Goal: Task Accomplishment & Management: Complete application form

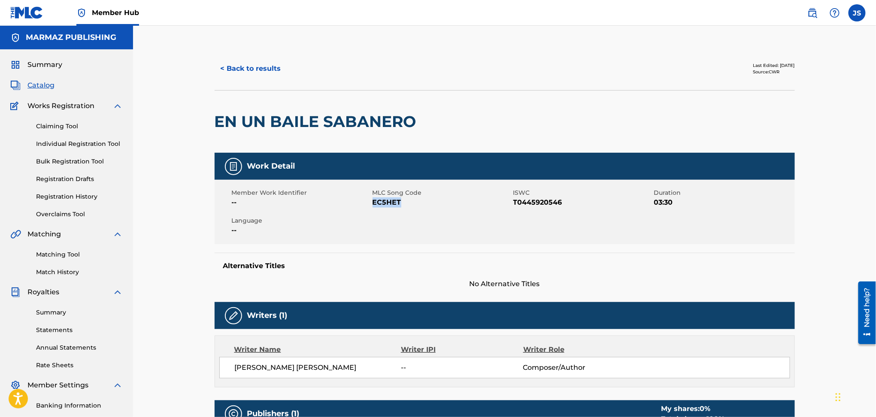
click at [264, 73] on button "< Back to results" at bounding box center [251, 68] width 73 height 21
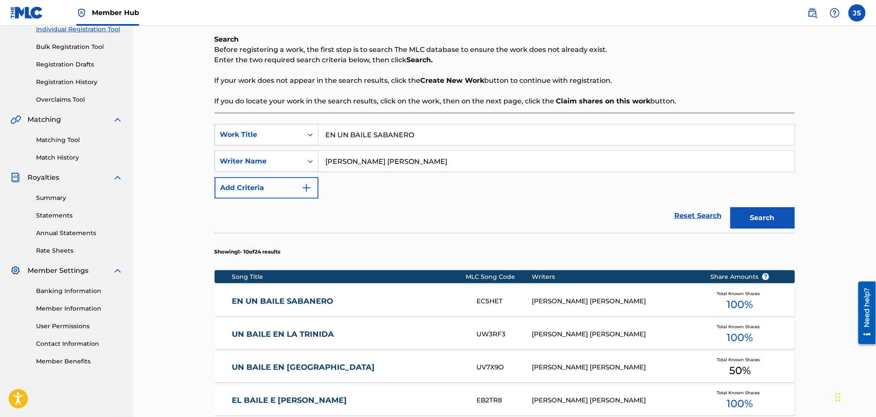
click at [207, 144] on div "Register Work Search Enter Work Details Add Writers Add Publishers & Shares Add…" at bounding box center [504, 328] width 601 height 790
paste input "ROMANCE"
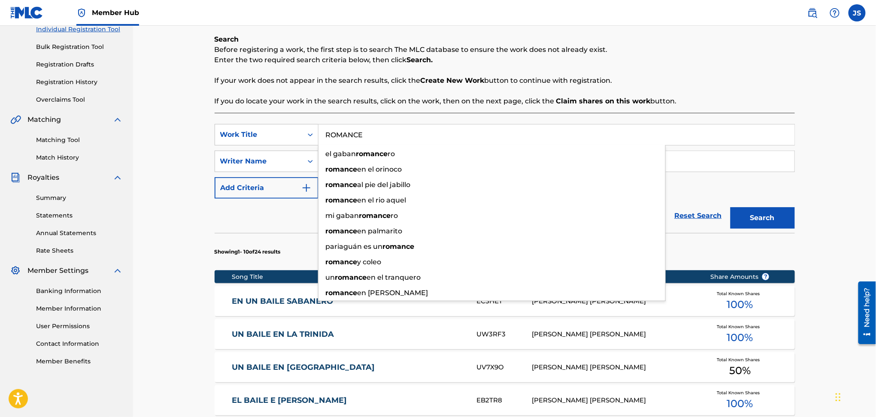
type input "ROMANCE"
click at [784, 222] on button "Search" at bounding box center [762, 217] width 64 height 21
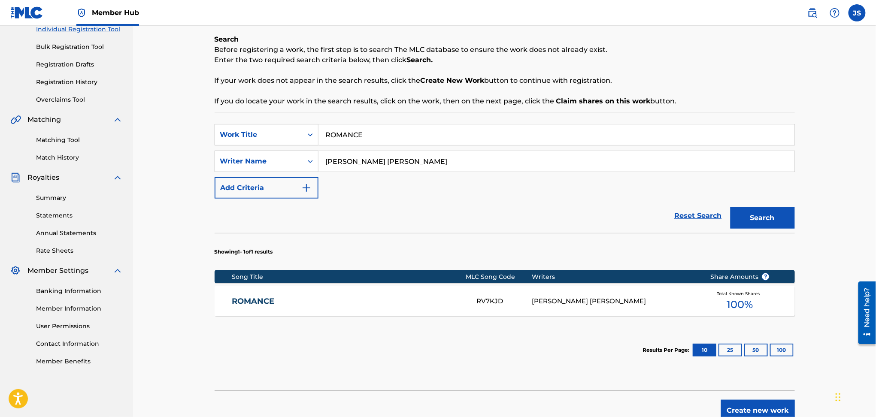
click at [261, 295] on div "ROMANCE RV7KJD [PERSON_NAME] [PERSON_NAME] Total Known Shares 100 %" at bounding box center [505, 301] width 580 height 30
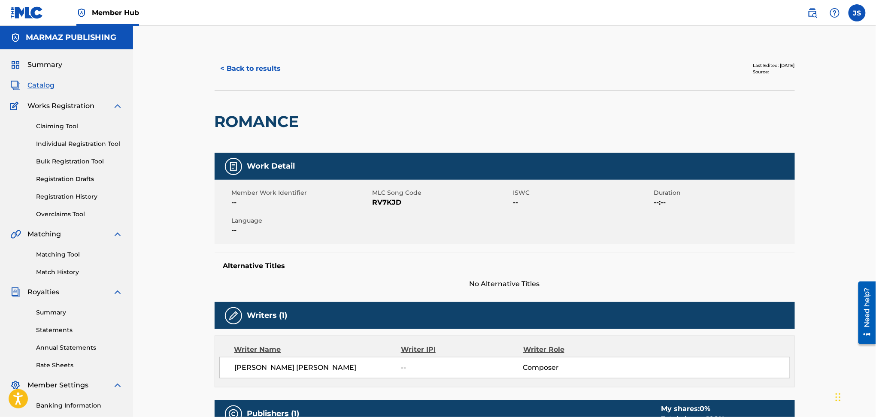
scroll to position [57, 0]
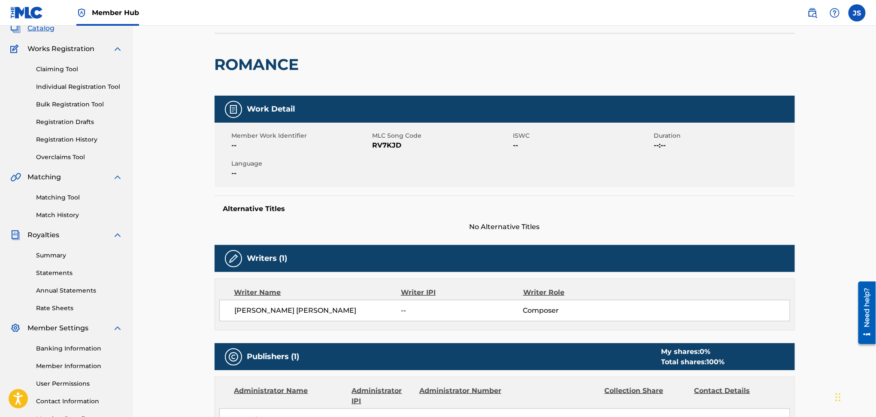
click at [384, 145] on span "RV7KJD" at bounding box center [441, 145] width 139 height 10
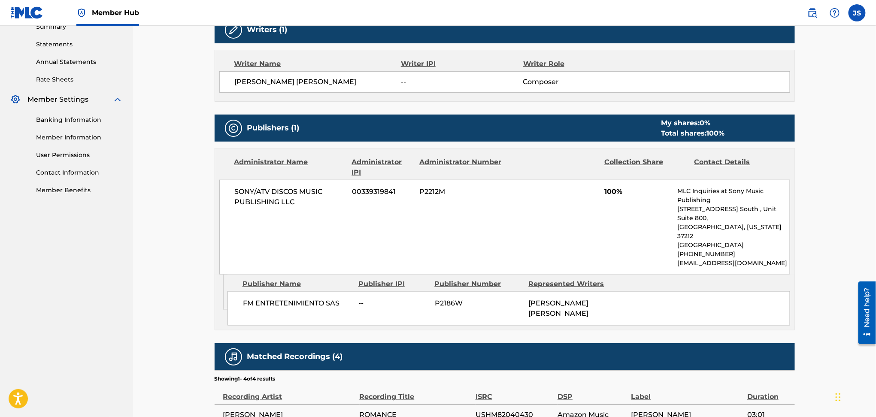
scroll to position [0, 0]
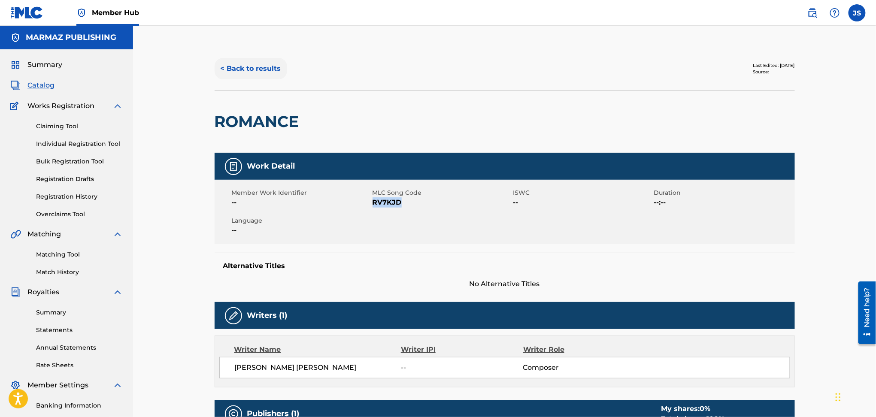
click at [273, 66] on button "< Back to results" at bounding box center [251, 68] width 73 height 21
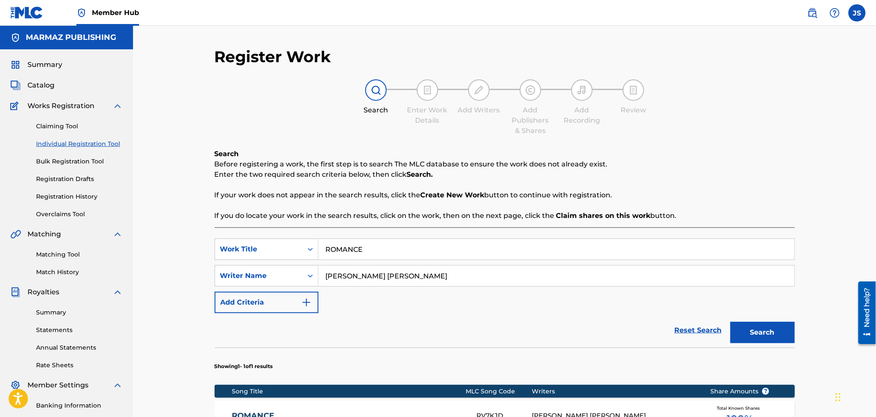
drag, startPoint x: 43, startPoint y: 84, endPoint x: 115, endPoint y: 118, distance: 79.1
click at [43, 84] on span "Catalog" at bounding box center [40, 85] width 27 height 10
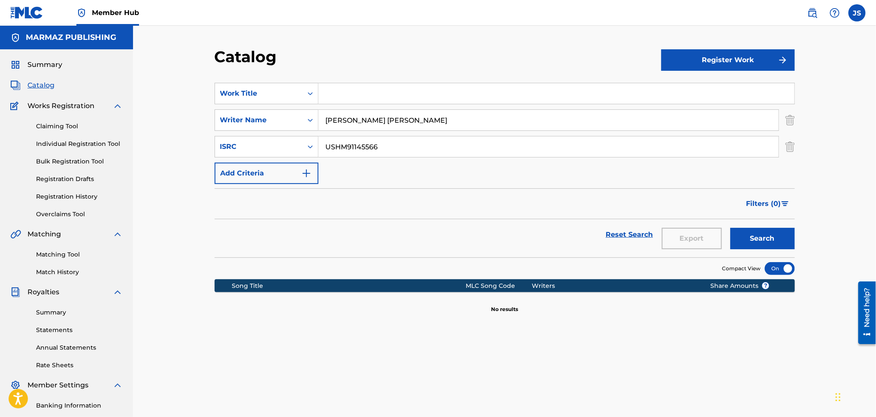
click at [398, 92] on input "Search Form" at bounding box center [556, 93] width 476 height 21
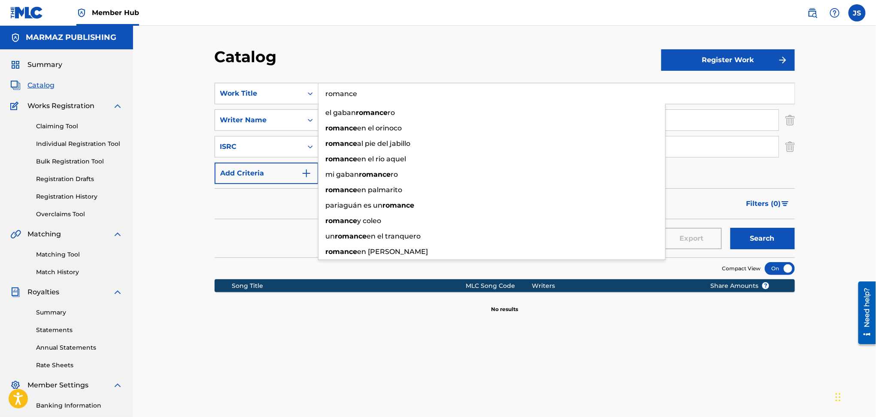
drag, startPoint x: 402, startPoint y: 90, endPoint x: 130, endPoint y: 86, distance: 272.9
click at [130, 86] on main "MARMAZ PUBLISHING Summary Catalog Works Registration Claiming Tool Individual R…" at bounding box center [438, 258] width 876 height 465
type input "ROMANCE"
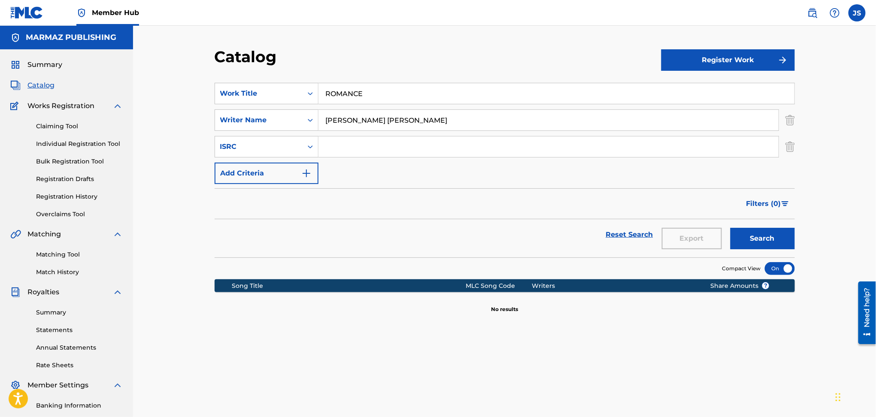
click at [795, 154] on div "Catalog Register Work SearchWithCriteria8641dabf-16bd-48cb-9f1b-d58c803cf5c8 Wo…" at bounding box center [504, 269] width 601 height 444
click at [792, 151] on img "Search Form" at bounding box center [789, 146] width 9 height 21
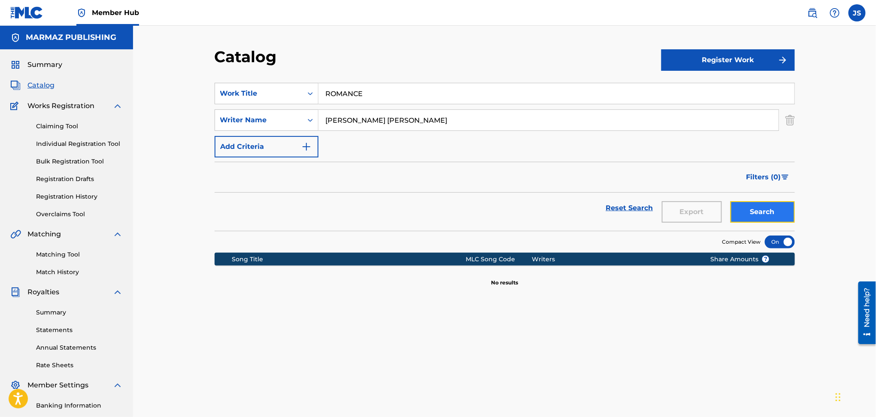
click at [774, 209] on button "Search" at bounding box center [762, 211] width 64 height 21
click at [67, 126] on link "Claiming Tool" at bounding box center [79, 126] width 87 height 9
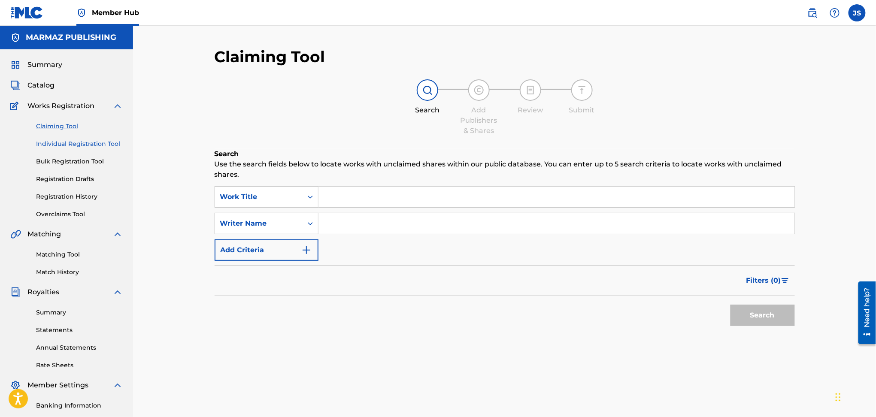
click at [85, 146] on link "Individual Registration Tool" at bounding box center [79, 143] width 87 height 9
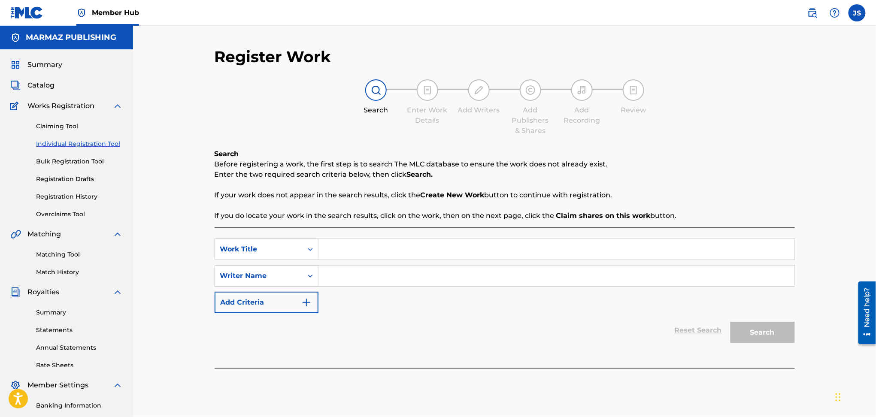
click at [365, 249] on input "Search Form" at bounding box center [556, 249] width 476 height 21
type input "ROMANCE"
click at [379, 285] on input "Search Form" at bounding box center [556, 276] width 476 height 21
click at [400, 262] on div "SearchWithCriteria6154f6a0-d6d1-4647-a87c-0530312d46f5 Work Title ROMANCE Searc…" at bounding box center [505, 276] width 580 height 75
click at [430, 338] on div "Reset Search Search" at bounding box center [505, 330] width 580 height 34
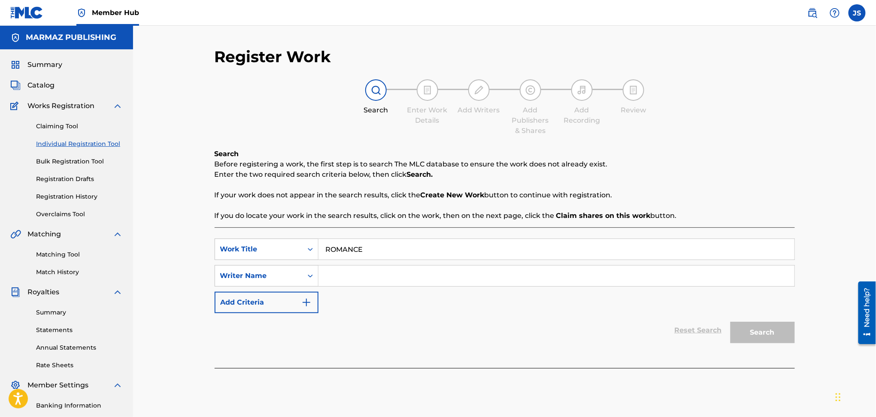
click at [463, 275] on input "Search Form" at bounding box center [556, 276] width 476 height 21
paste input "[PERSON_NAME] [PERSON_NAME]"
type input "[PERSON_NAME] [PERSON_NAME]"
click at [402, 336] on div "Reset Search Search" at bounding box center [505, 330] width 580 height 34
click at [749, 326] on button "Search" at bounding box center [762, 332] width 64 height 21
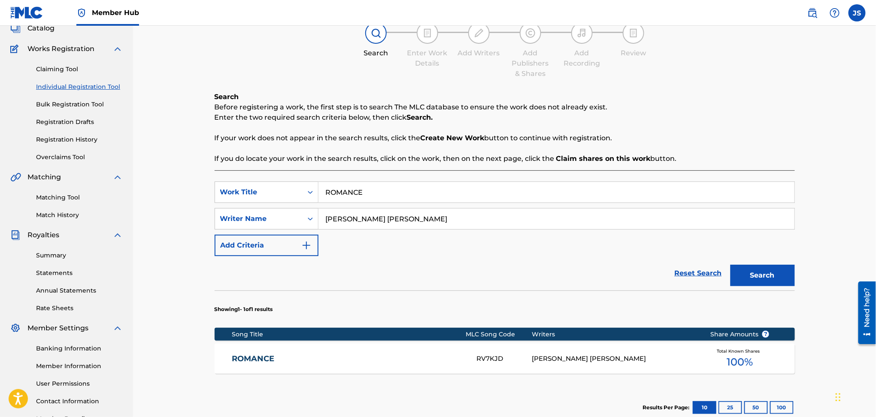
scroll to position [114, 0]
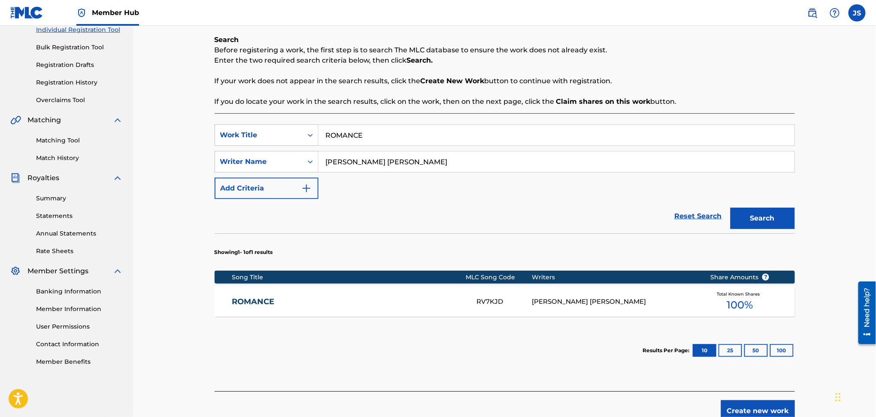
click at [249, 299] on link "ROMANCE" at bounding box center [348, 302] width 233 height 10
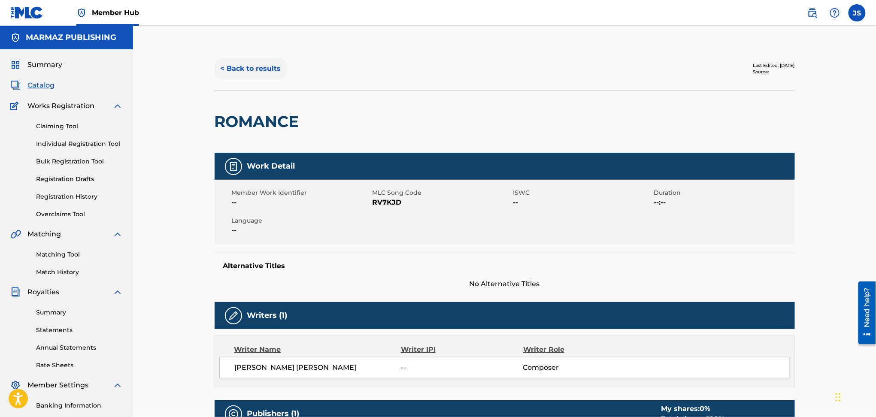
click at [254, 71] on button "< Back to results" at bounding box center [251, 68] width 73 height 21
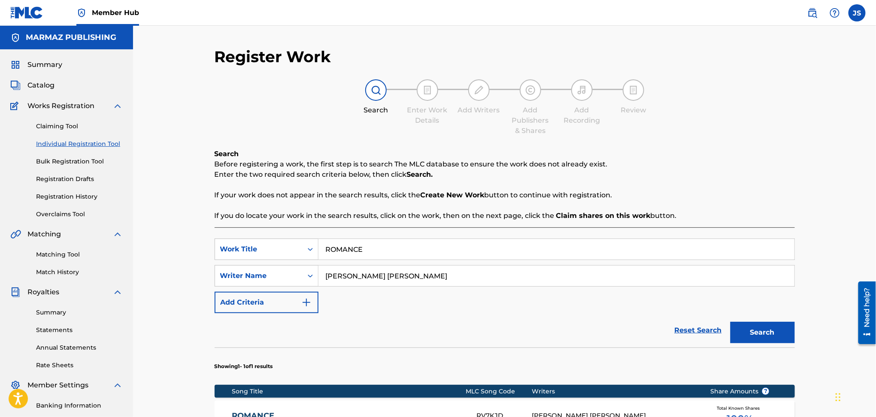
scroll to position [114, 0]
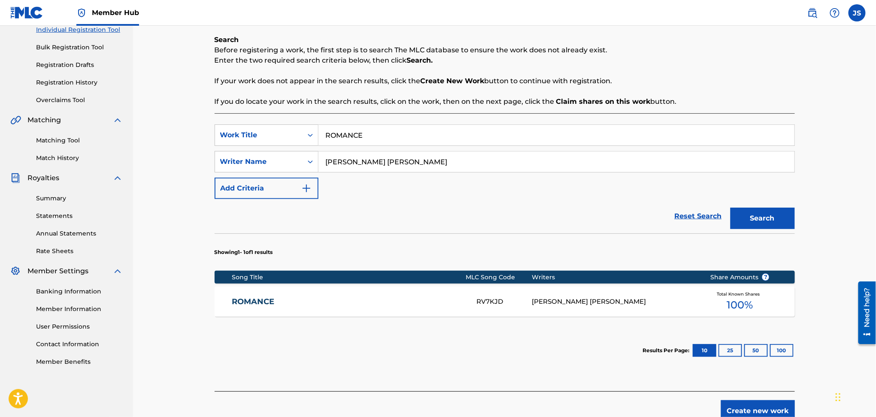
drag, startPoint x: 407, startPoint y: 132, endPoint x: 475, endPoint y: 102, distance: 74.0
click at [287, 124] on div "SearchWithCriteria6154f6a0-d6d1-4647-a87c-0530312d46f5 Work Title ROMANCE" at bounding box center [505, 134] width 580 height 21
paste input "YO [PERSON_NAME] QUE ERA [PERSON_NAME]"
type input "YO [PERSON_NAME] QUE ERA [PERSON_NAME]"
click at [541, 92] on div "Search Before registering a work, the first step is to search The MLC database …" at bounding box center [505, 71] width 580 height 72
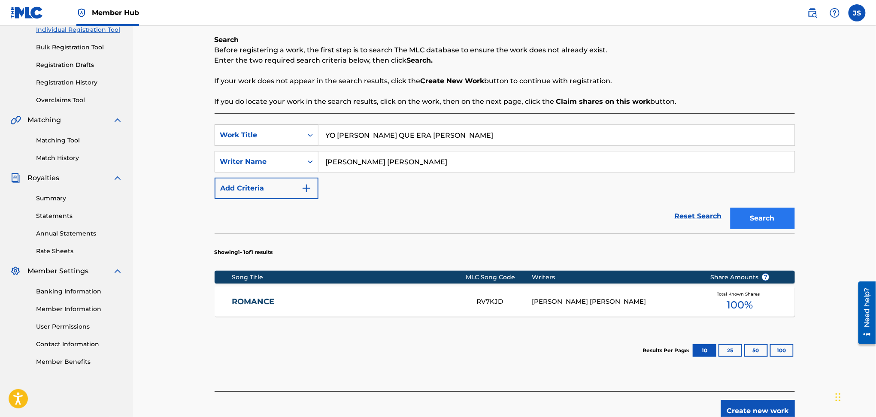
click at [790, 221] on div "Register Work Search Enter Work Details Add Writers Add Publishers & Shares Add…" at bounding box center [504, 177] width 601 height 489
click at [744, 217] on button "Search" at bounding box center [762, 218] width 64 height 21
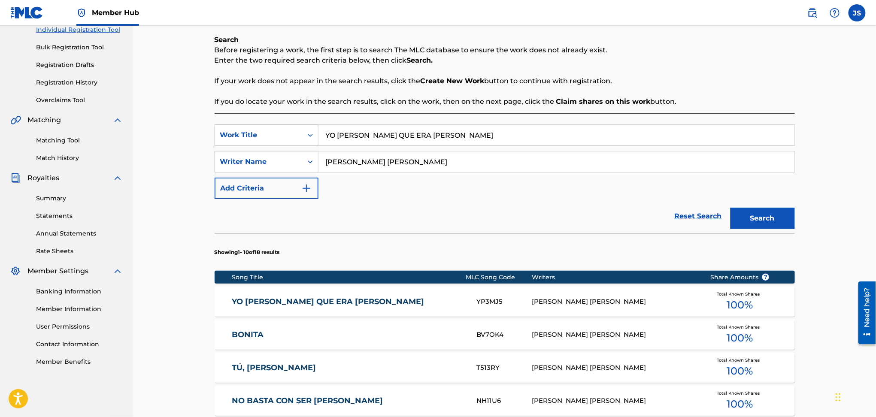
click at [335, 299] on link "YO [PERSON_NAME] QUE ERA [PERSON_NAME]" at bounding box center [348, 302] width 233 height 10
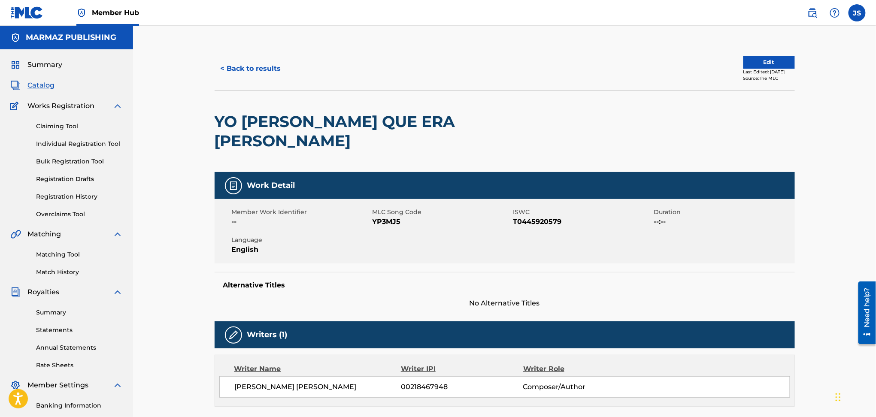
click at [524, 217] on span "T0445920579" at bounding box center [582, 222] width 139 height 10
copy span "T0445920579"
click at [385, 217] on span "YP3MJ5" at bounding box center [441, 222] width 139 height 10
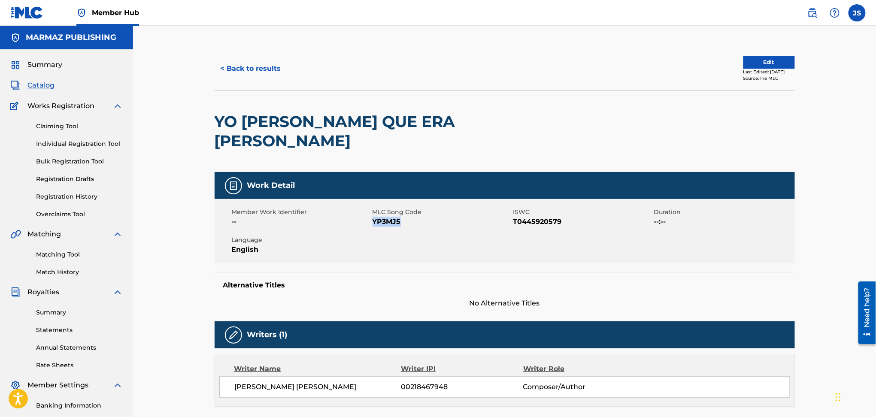
copy span "YP3MJ5"
click at [240, 61] on button "< Back to results" at bounding box center [251, 68] width 73 height 21
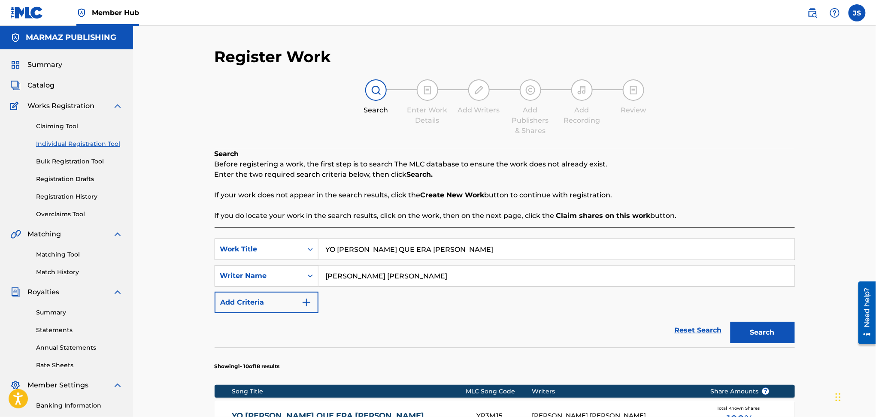
scroll to position [114, 0]
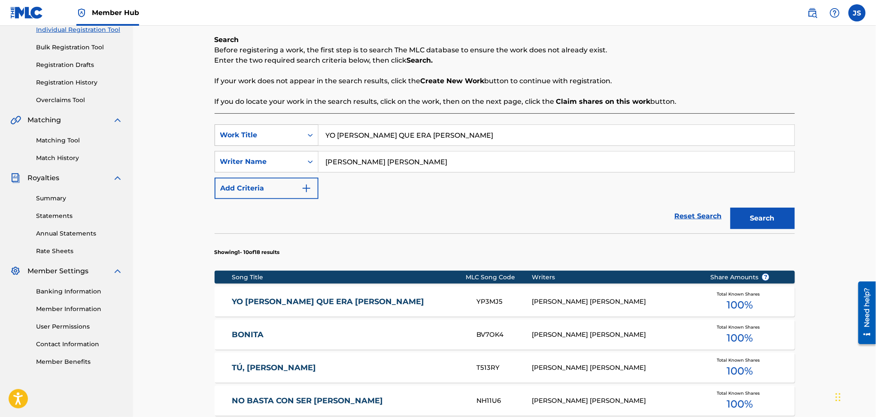
click at [178, 129] on div "Register Work Search Enter Work Details Add Writers Add Publishers & Shares Add…" at bounding box center [504, 317] width 743 height 811
paste input "CAMINO LARGO"
type input "CAMINO LARGO"
click at [760, 222] on button "Search" at bounding box center [762, 218] width 64 height 21
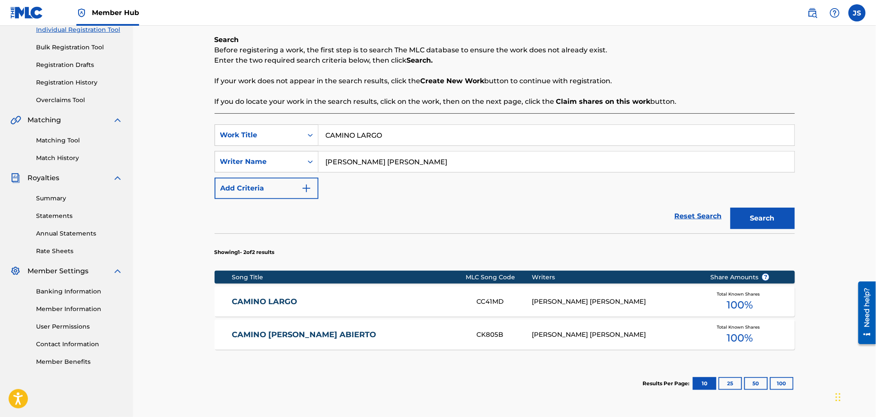
click at [287, 298] on link "CAMINO LARGO" at bounding box center [348, 302] width 233 height 10
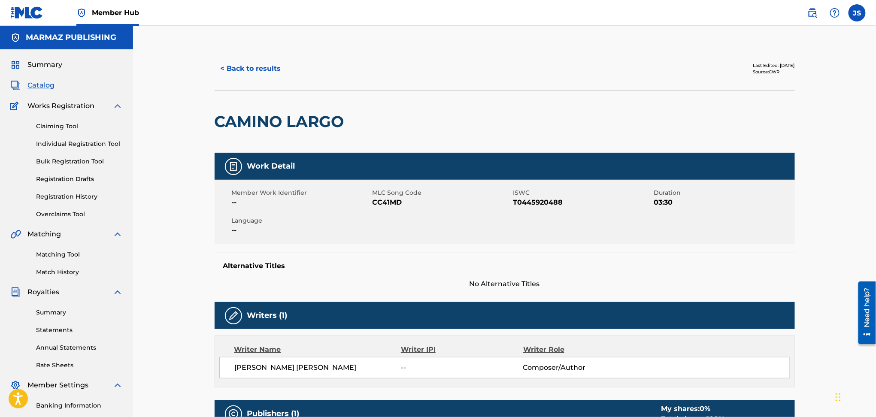
click at [525, 203] on span "T0445920488" at bounding box center [582, 202] width 139 height 10
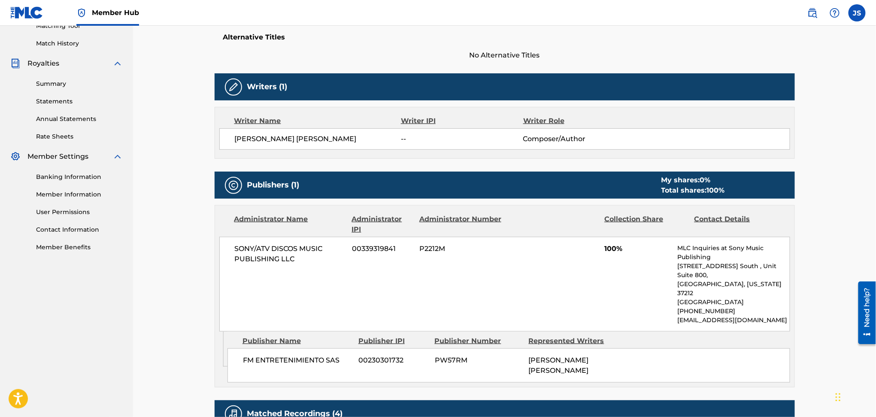
scroll to position [57, 0]
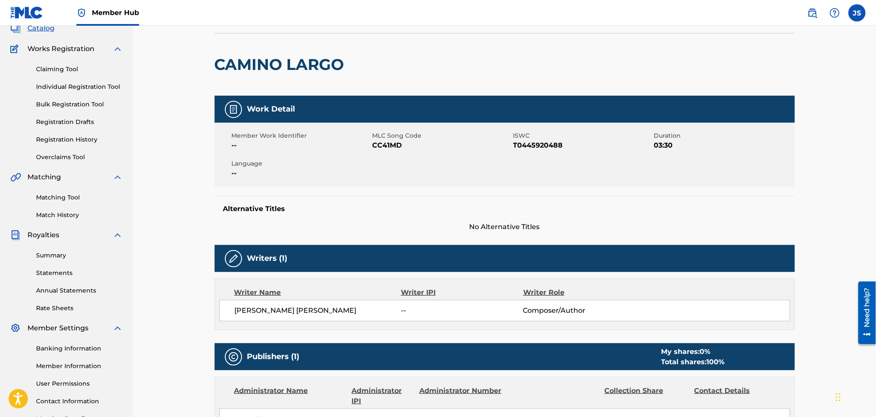
click at [392, 142] on span "CC41MD" at bounding box center [441, 145] width 139 height 10
copy span "CC41MD"
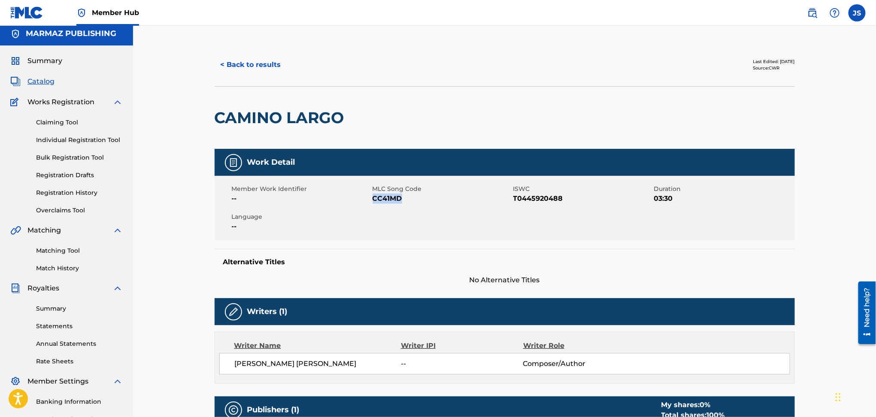
scroll to position [0, 0]
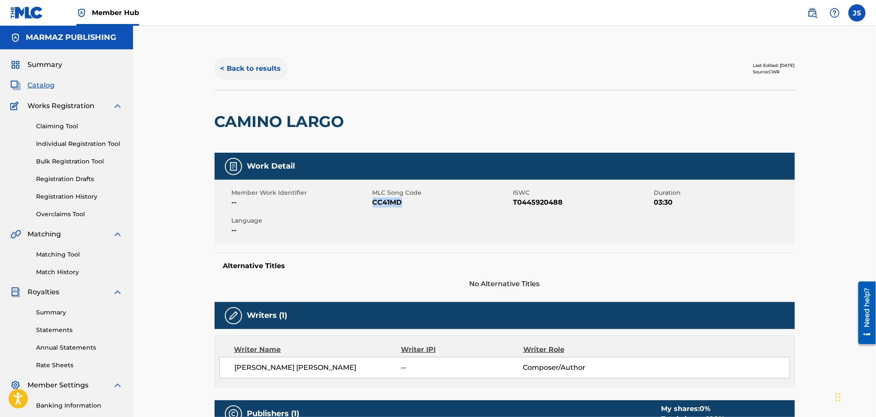
click at [251, 69] on button "< Back to results" at bounding box center [251, 68] width 73 height 21
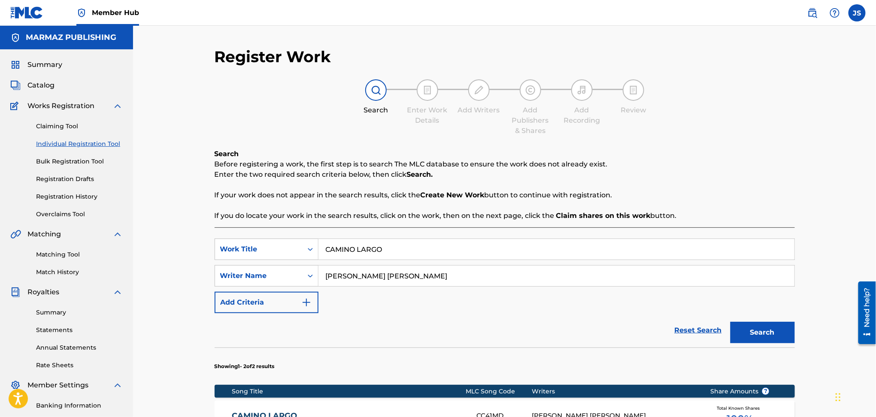
scroll to position [114, 0]
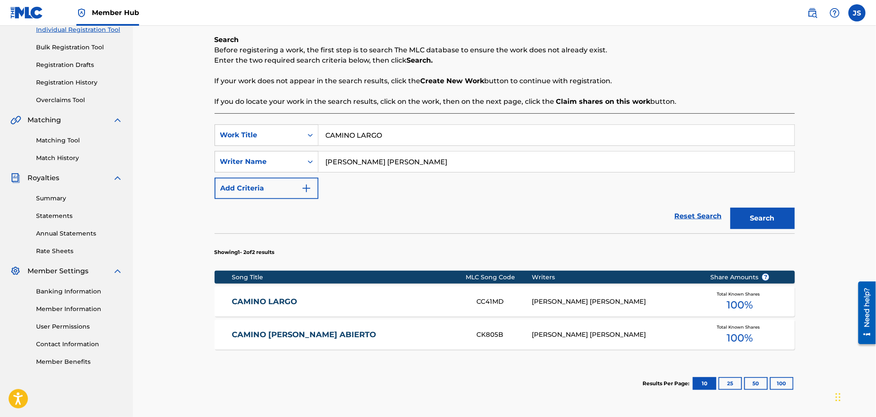
click at [205, 129] on div "Register Work Search Enter Work Details Add Writers Add Publishers & Shares Add…" at bounding box center [504, 194] width 601 height 522
paste input "ESTA TARDE"
type input "ESTA TARDE"
click at [692, 85] on p "If your work does not appear in the search results, click the Create New Work b…" at bounding box center [505, 81] width 580 height 10
click at [766, 211] on button "Search" at bounding box center [762, 218] width 64 height 21
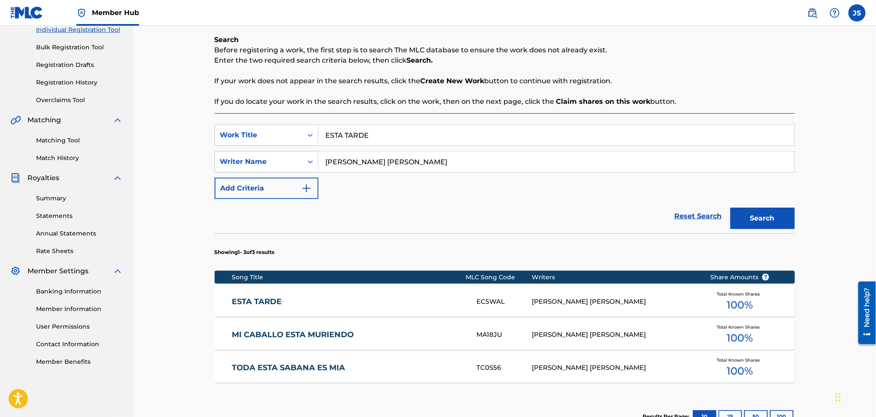
click at [259, 298] on link "ESTA TARDE" at bounding box center [348, 302] width 233 height 10
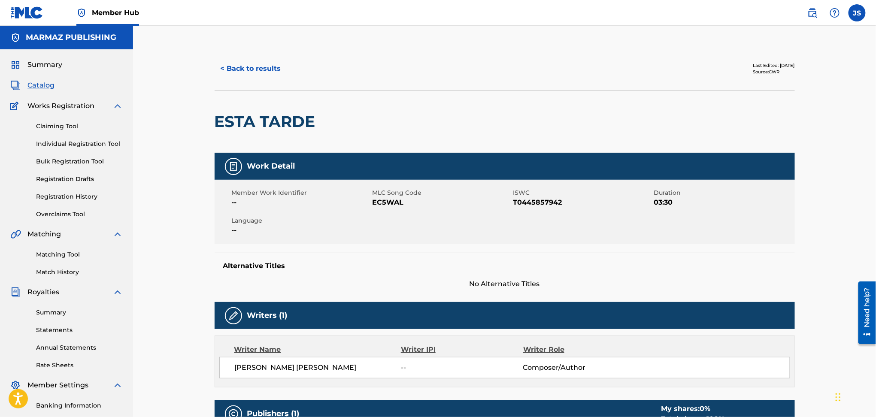
click at [525, 203] on span "T0445857942" at bounding box center [582, 202] width 139 height 10
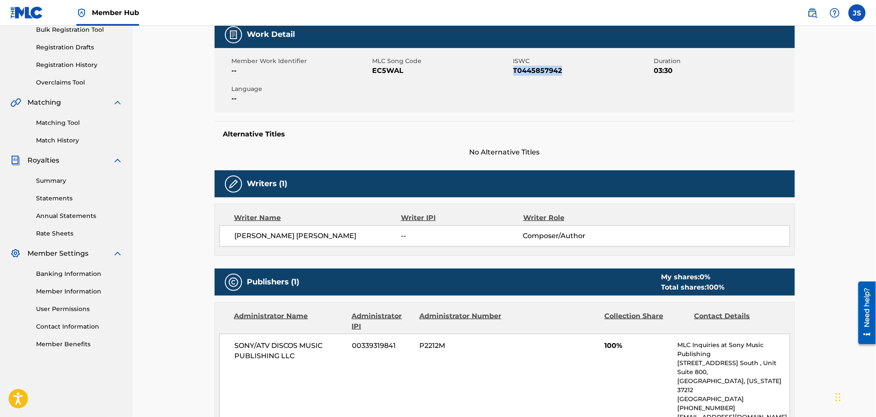
scroll to position [114, 0]
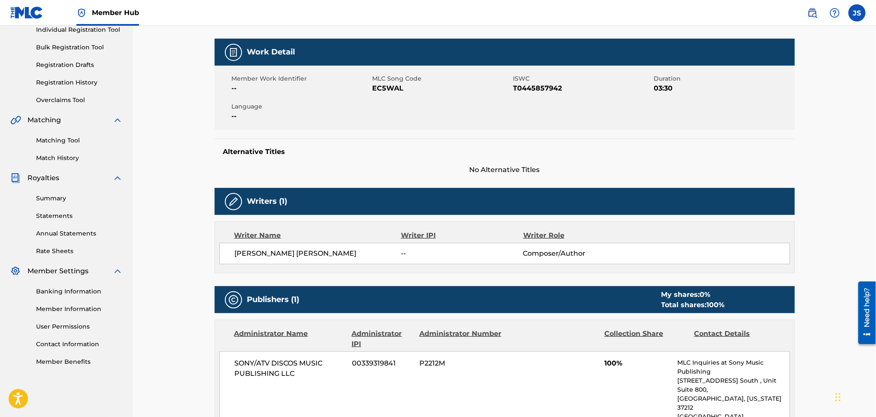
click at [387, 92] on span "EC5WAL" at bounding box center [441, 88] width 139 height 10
click at [387, 91] on span "EC5WAL" at bounding box center [441, 88] width 139 height 10
copy span "EC5WAL"
